Goal: Task Accomplishment & Management: Manage account settings

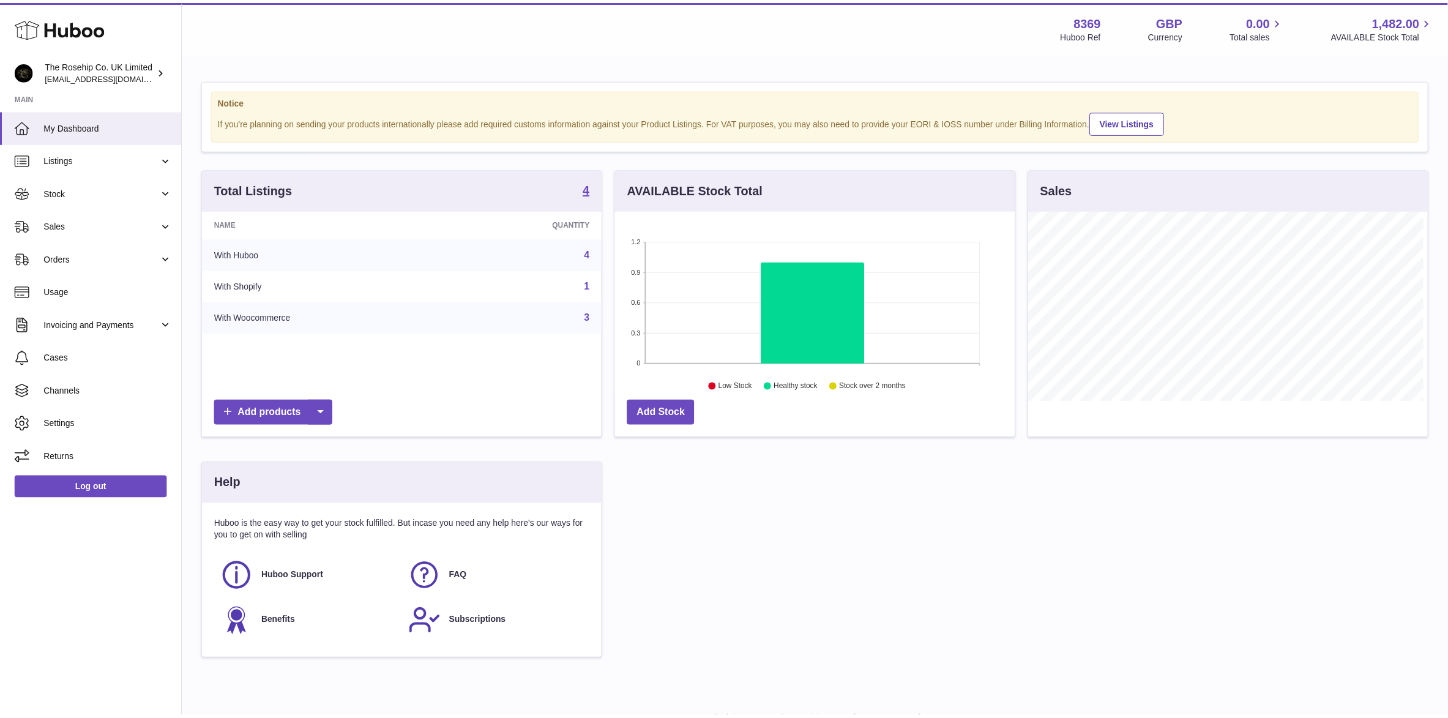
scroll to position [190, 403]
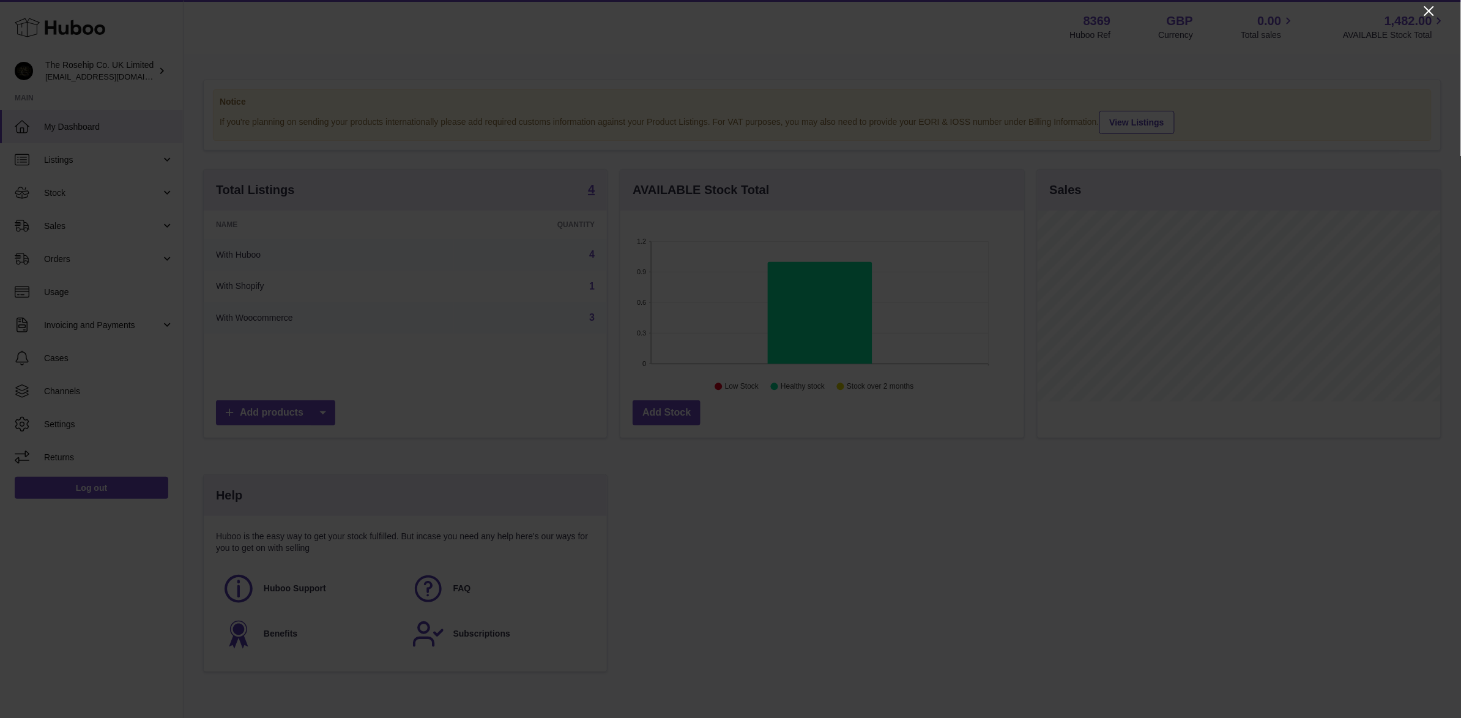
click at [1431, 10] on icon "Close" at bounding box center [1429, 11] width 15 height 15
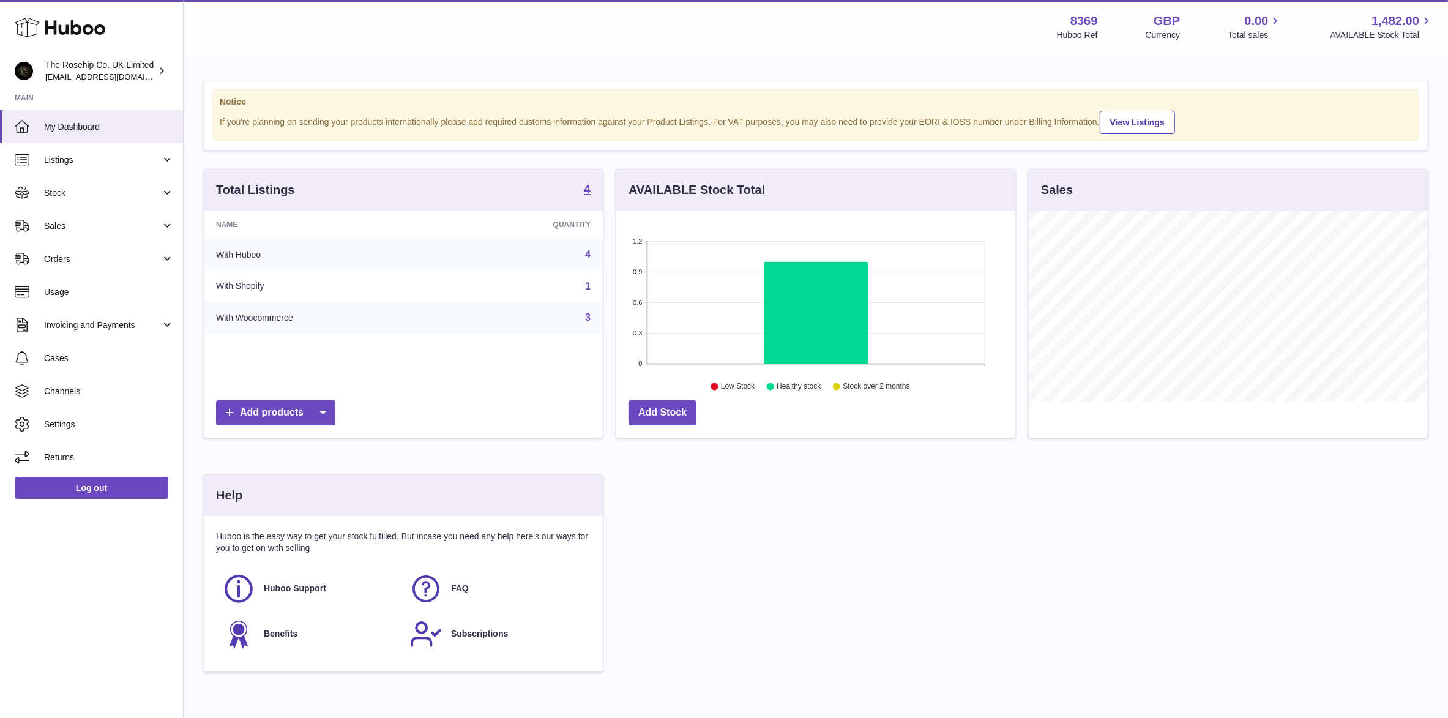
scroll to position [611703, 611496]
click at [66, 192] on span "Stock" at bounding box center [102, 193] width 117 height 12
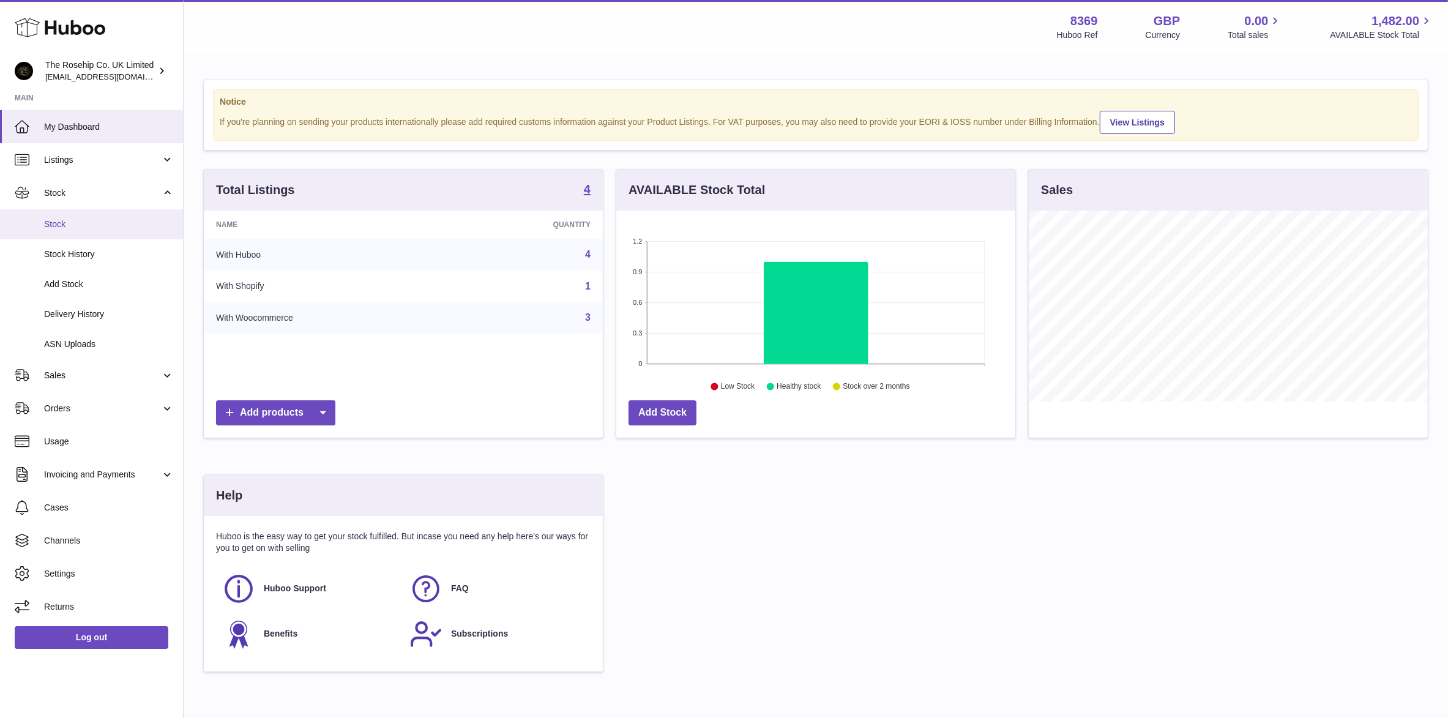
click at [62, 219] on span "Stock" at bounding box center [109, 224] width 130 height 12
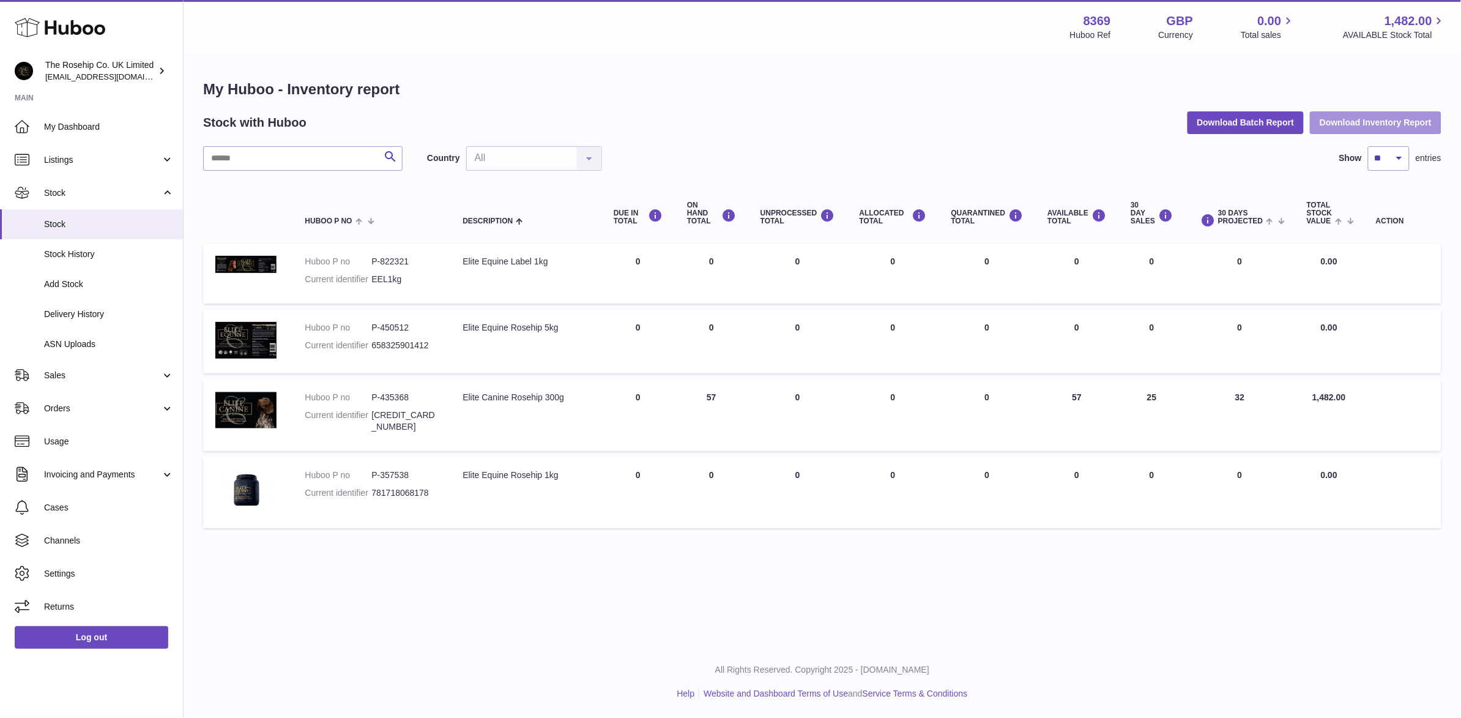
drag, startPoint x: 1371, startPoint y: 121, endPoint x: 1356, endPoint y: 124, distance: 15.6
click at [1371, 120] on button "Download Inventory Report" at bounding box center [1376, 122] width 132 height 22
click at [59, 379] on span "Sales" at bounding box center [102, 376] width 117 height 12
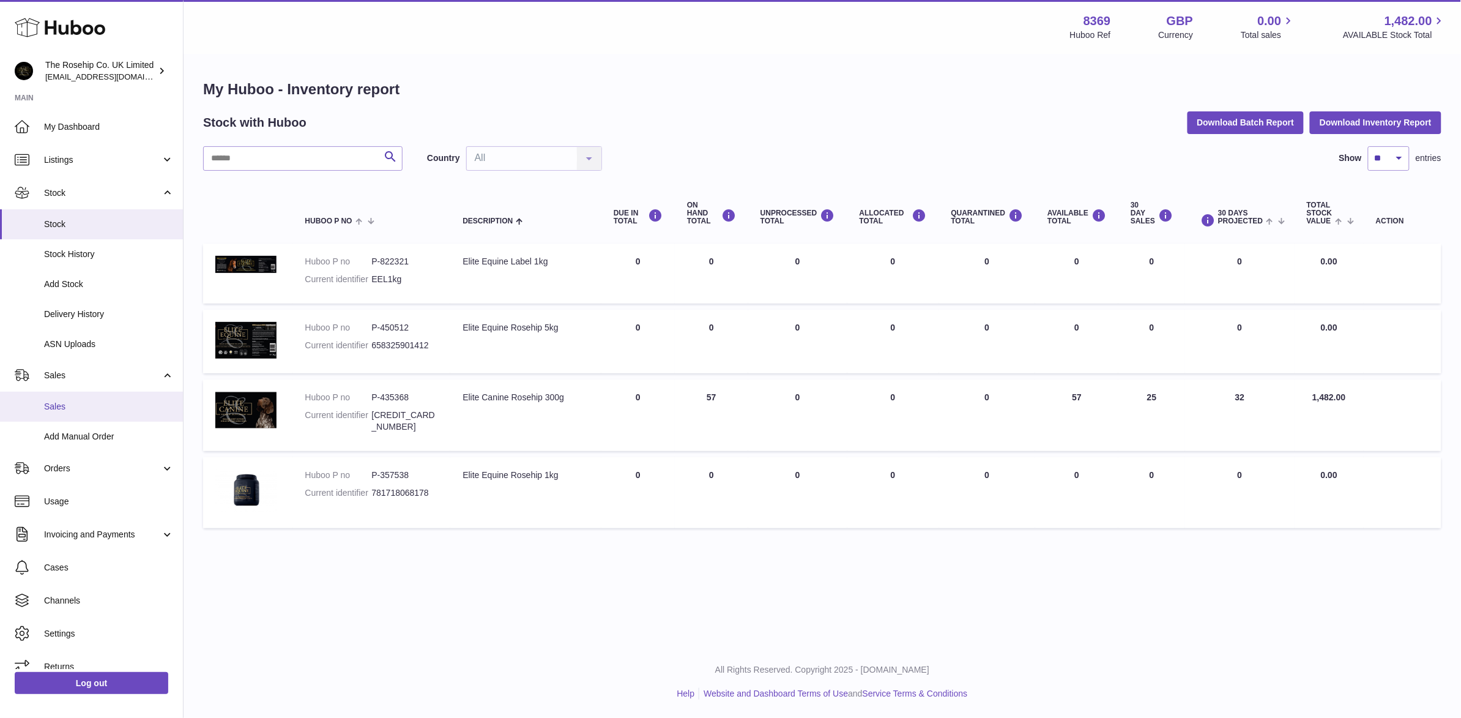
click at [91, 408] on span "Sales" at bounding box center [109, 407] width 130 height 12
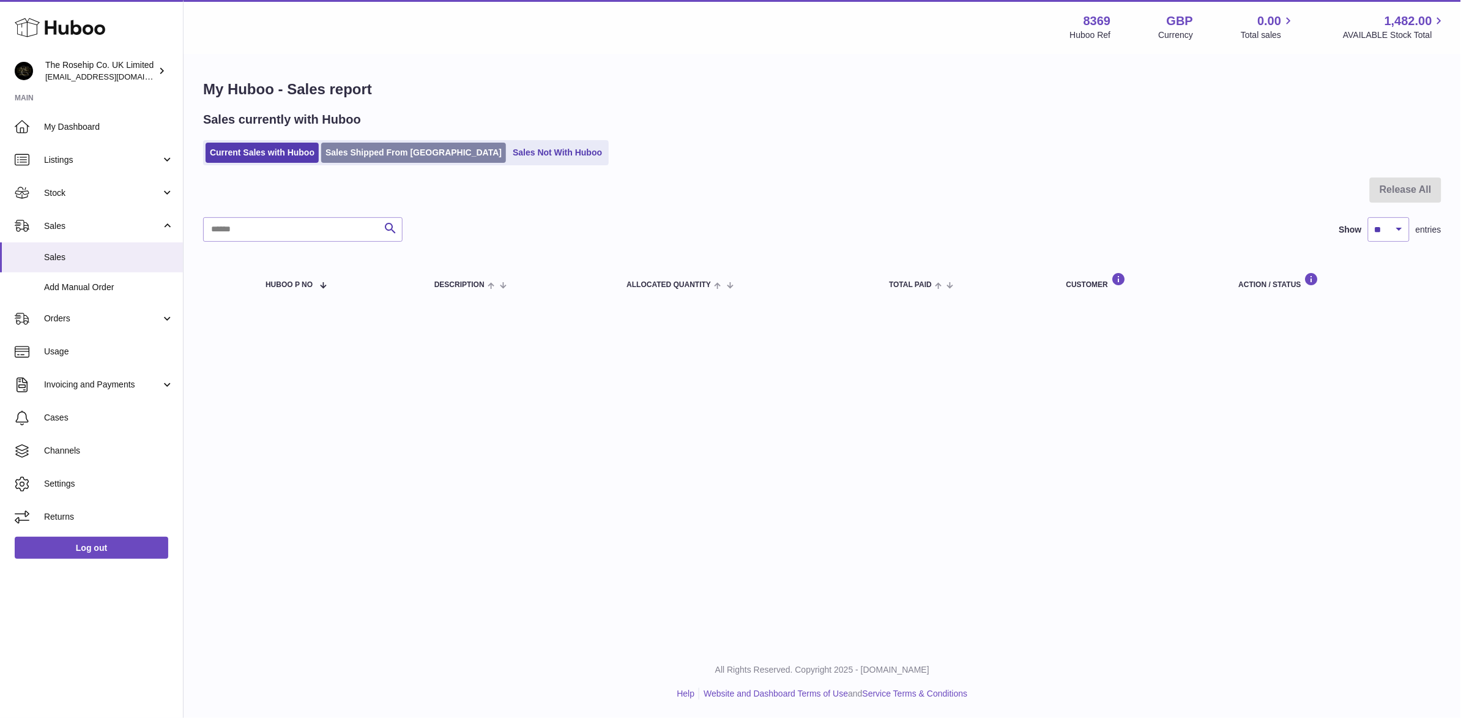
click at [361, 154] on link "Sales Shipped From [GEOGRAPHIC_DATA]" at bounding box center [413, 153] width 185 height 20
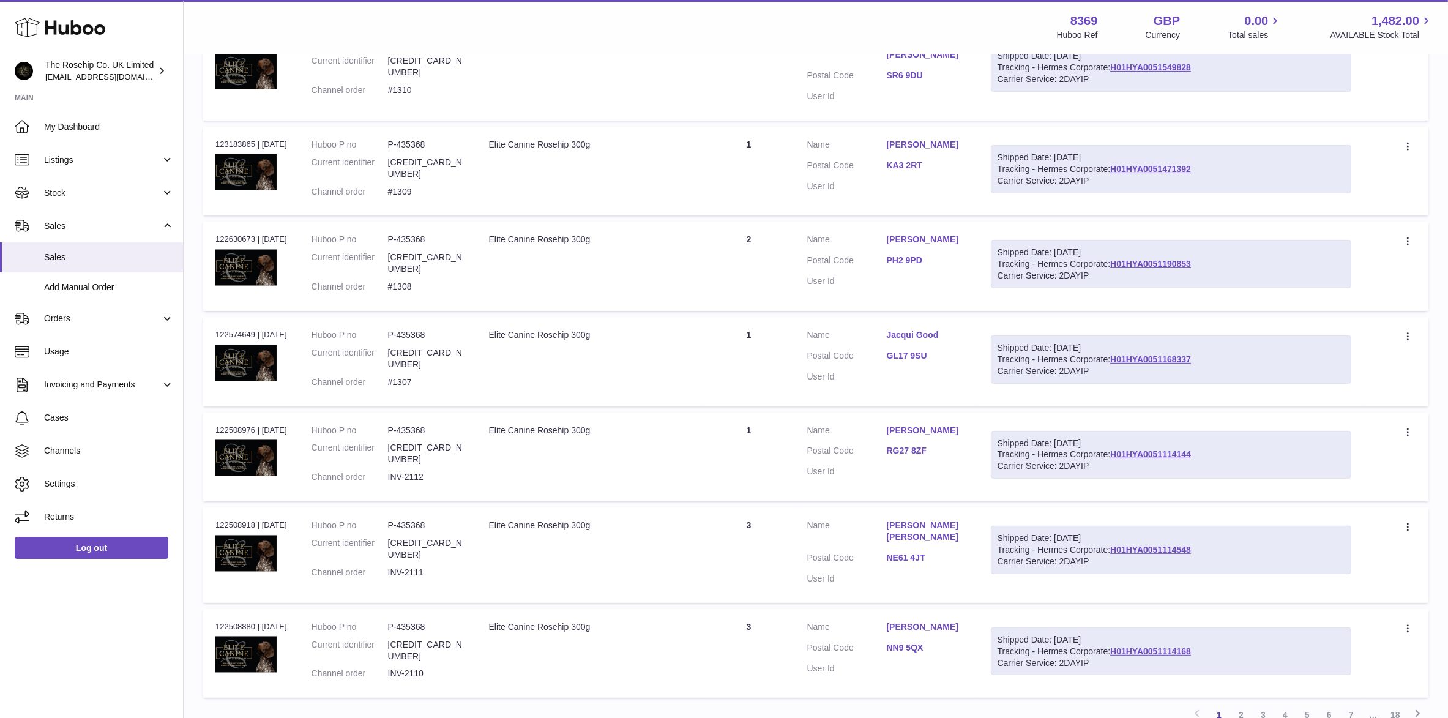
scroll to position [622, 0]
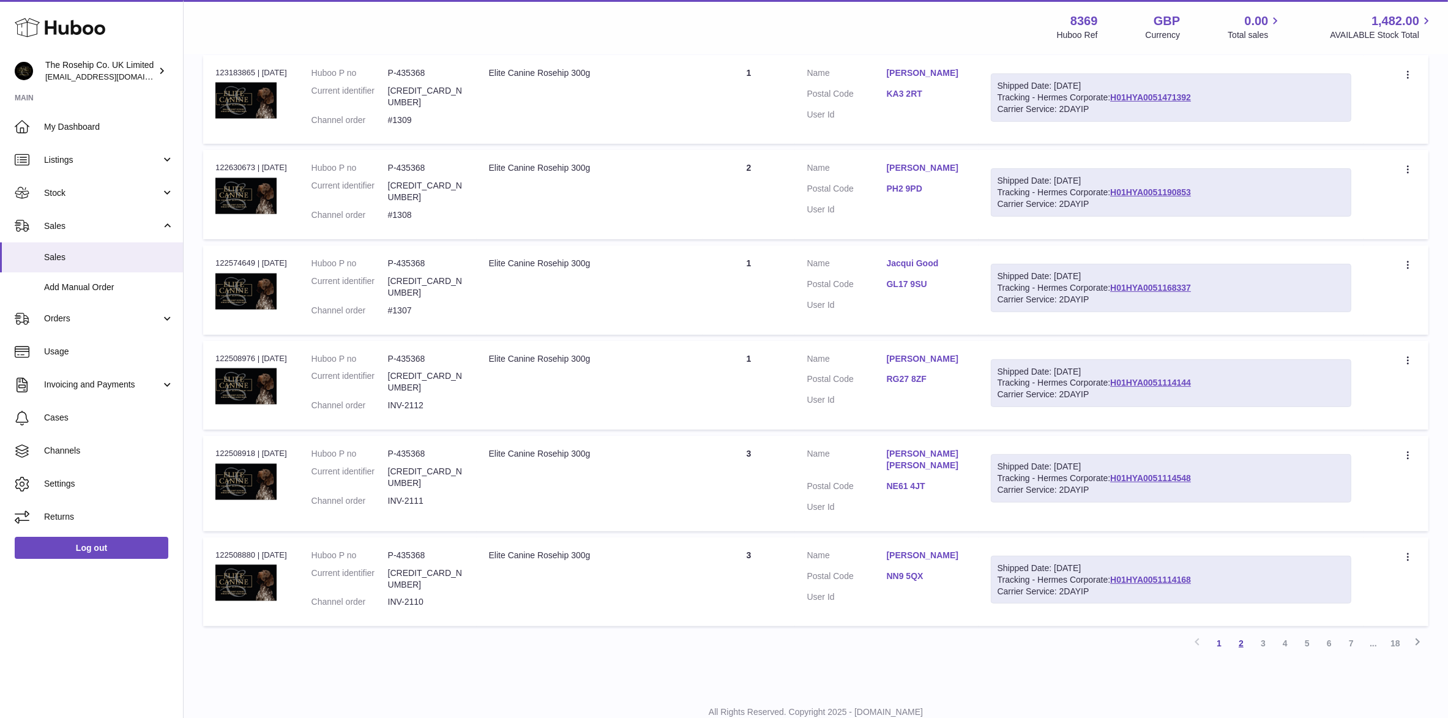
click at [1242, 632] on link "2" at bounding box center [1241, 643] width 22 height 22
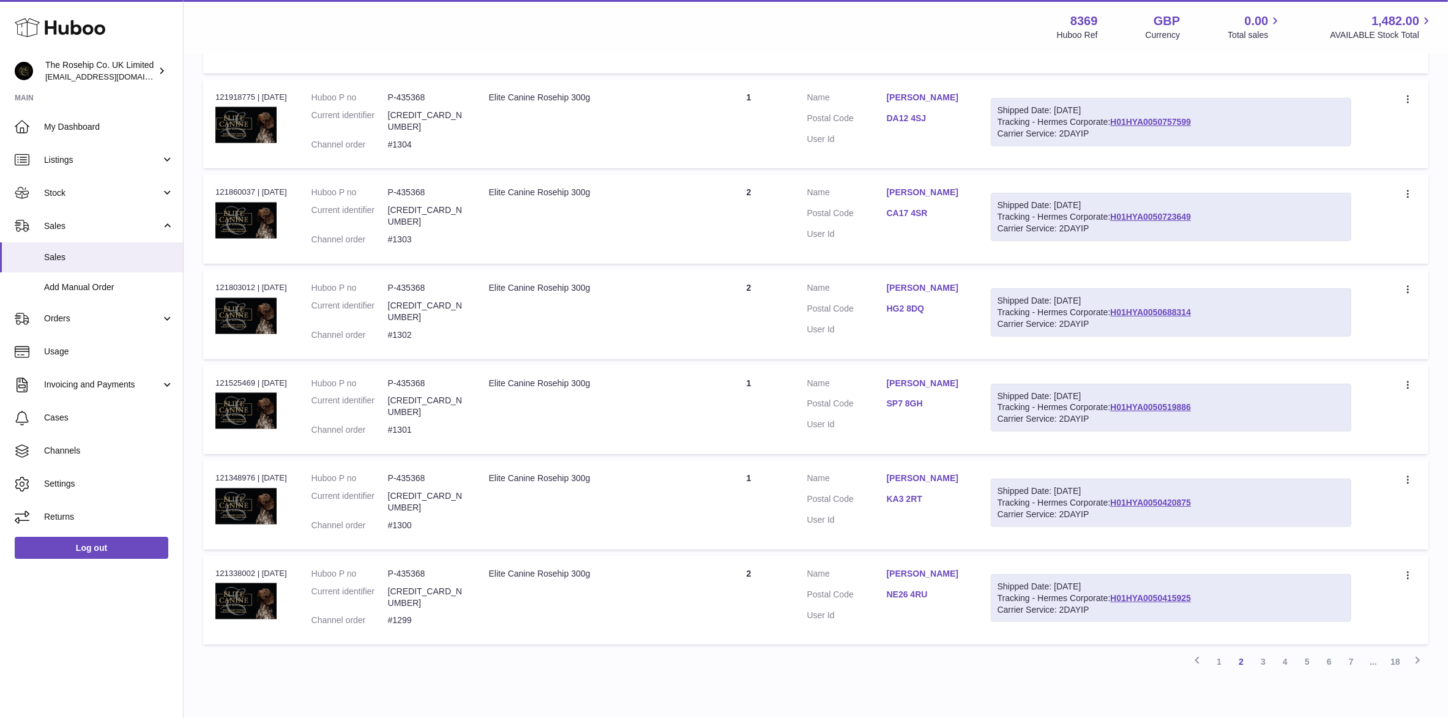
scroll to position [611, 0]
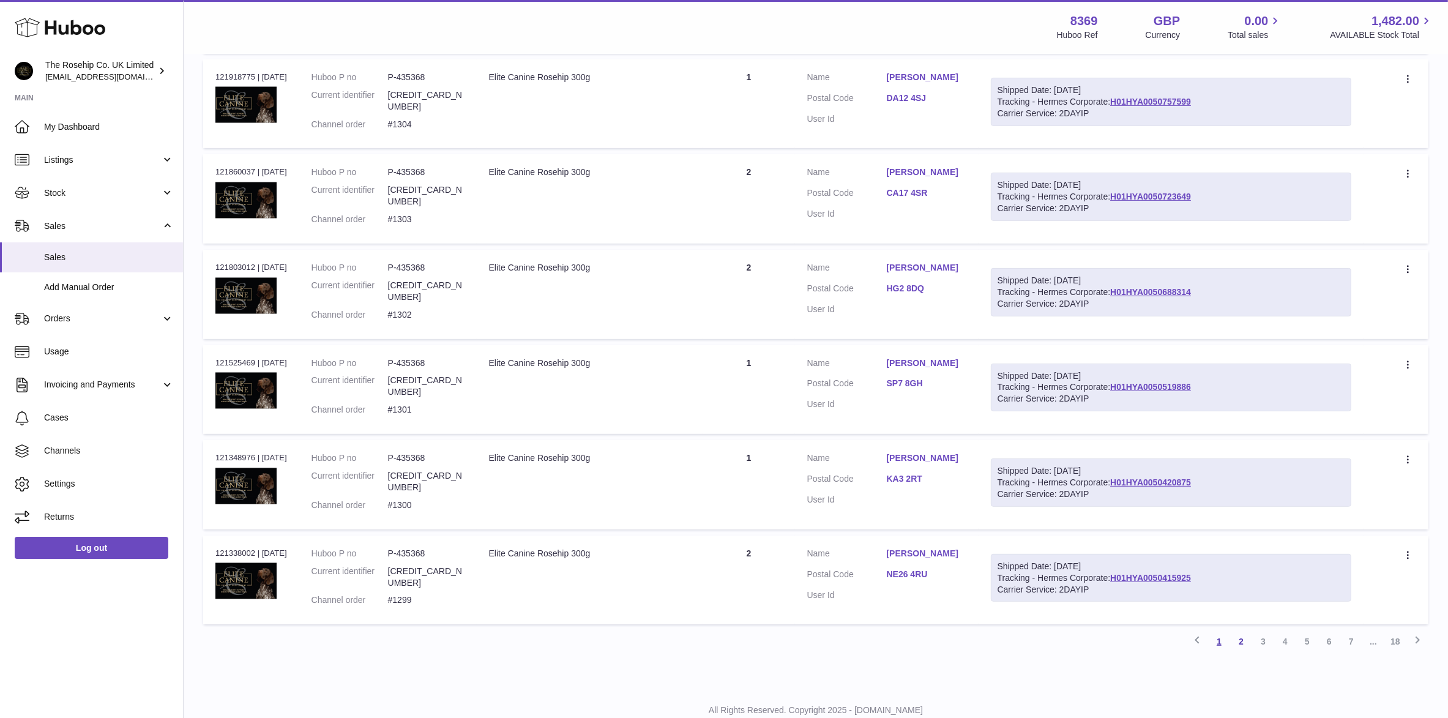
click at [1220, 630] on link "1" at bounding box center [1219, 641] width 22 height 22
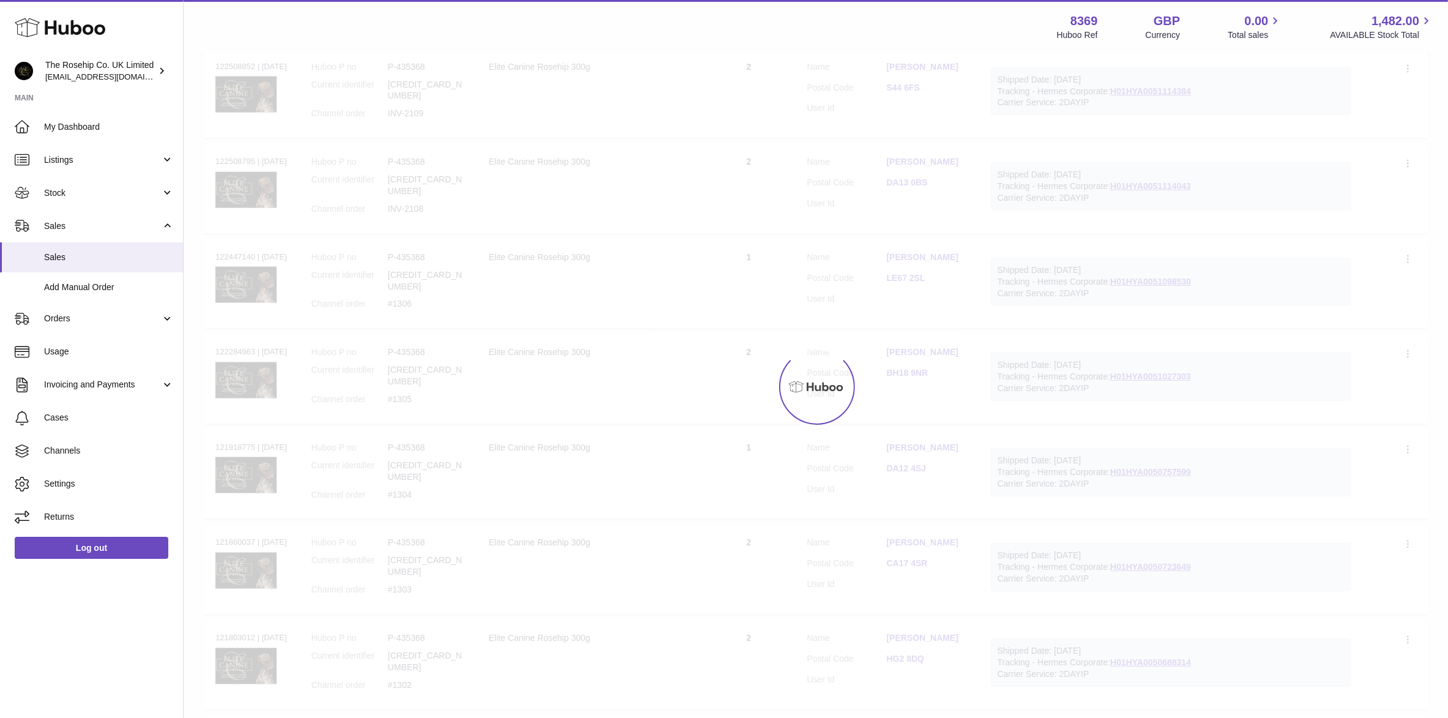
scroll to position [54, 0]
